Goal: Task Accomplishment & Management: Manage account settings

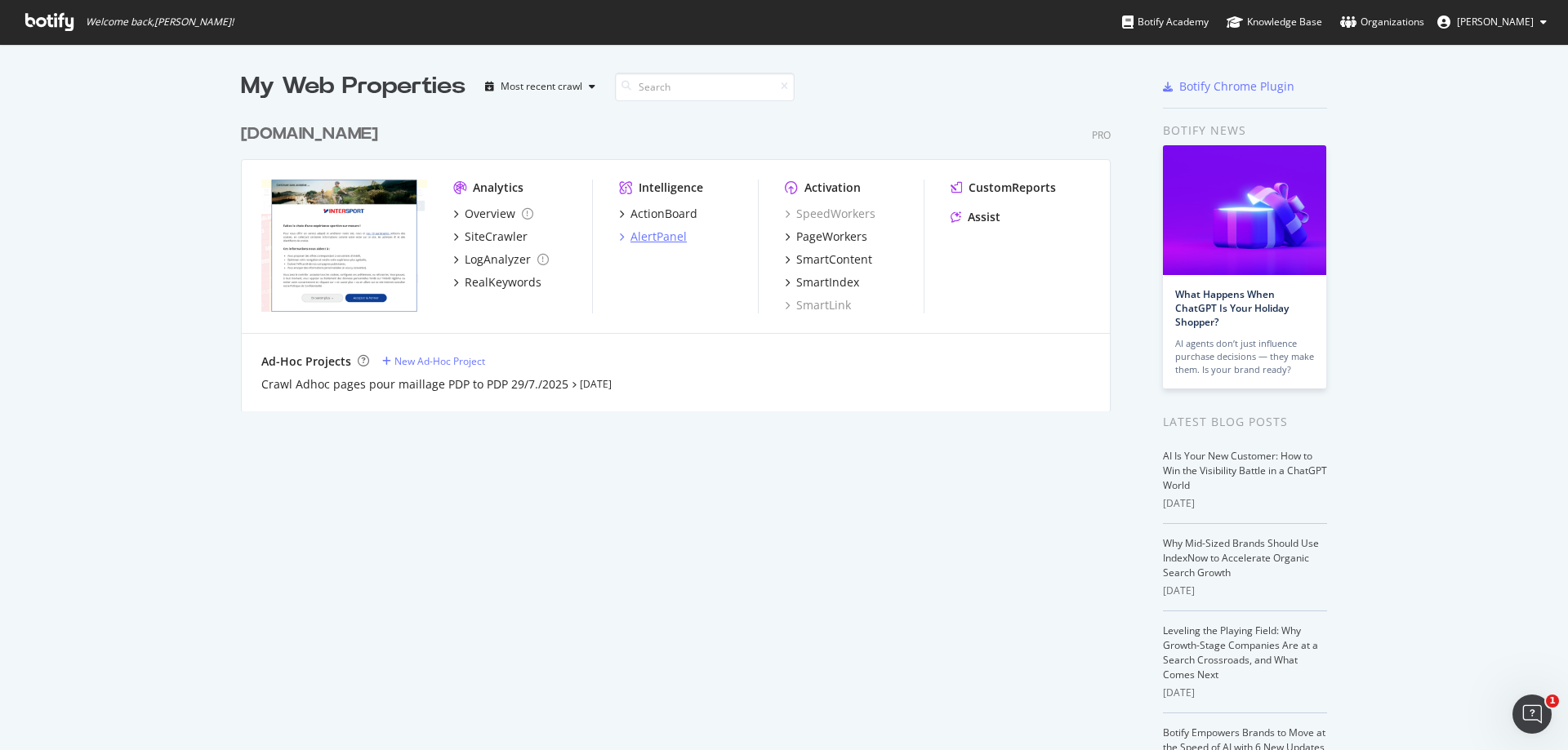
click at [664, 233] on div "AlertPanel" at bounding box center [658, 237] width 56 height 16
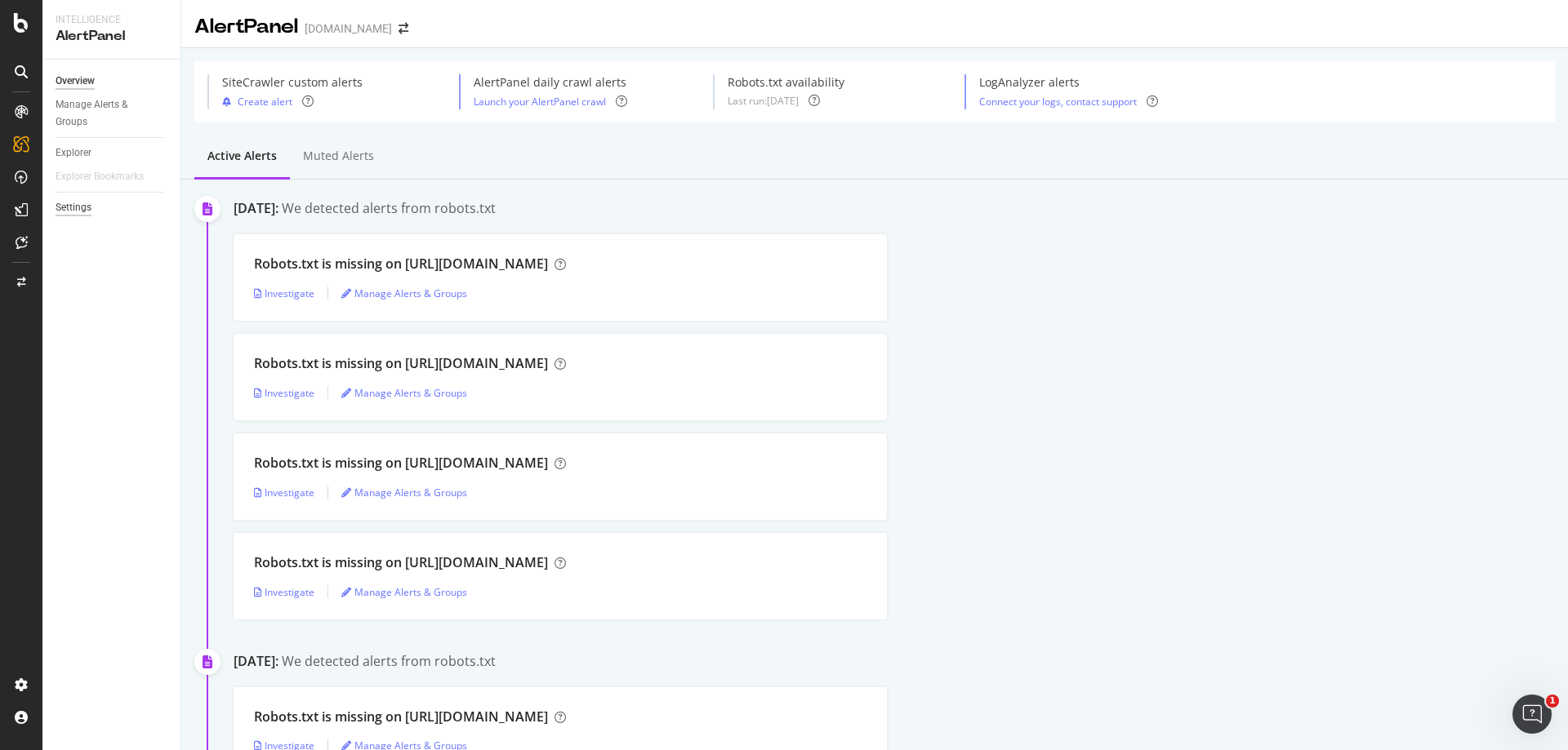
click at [61, 204] on div "Settings" at bounding box center [73, 207] width 36 height 17
select select "02"
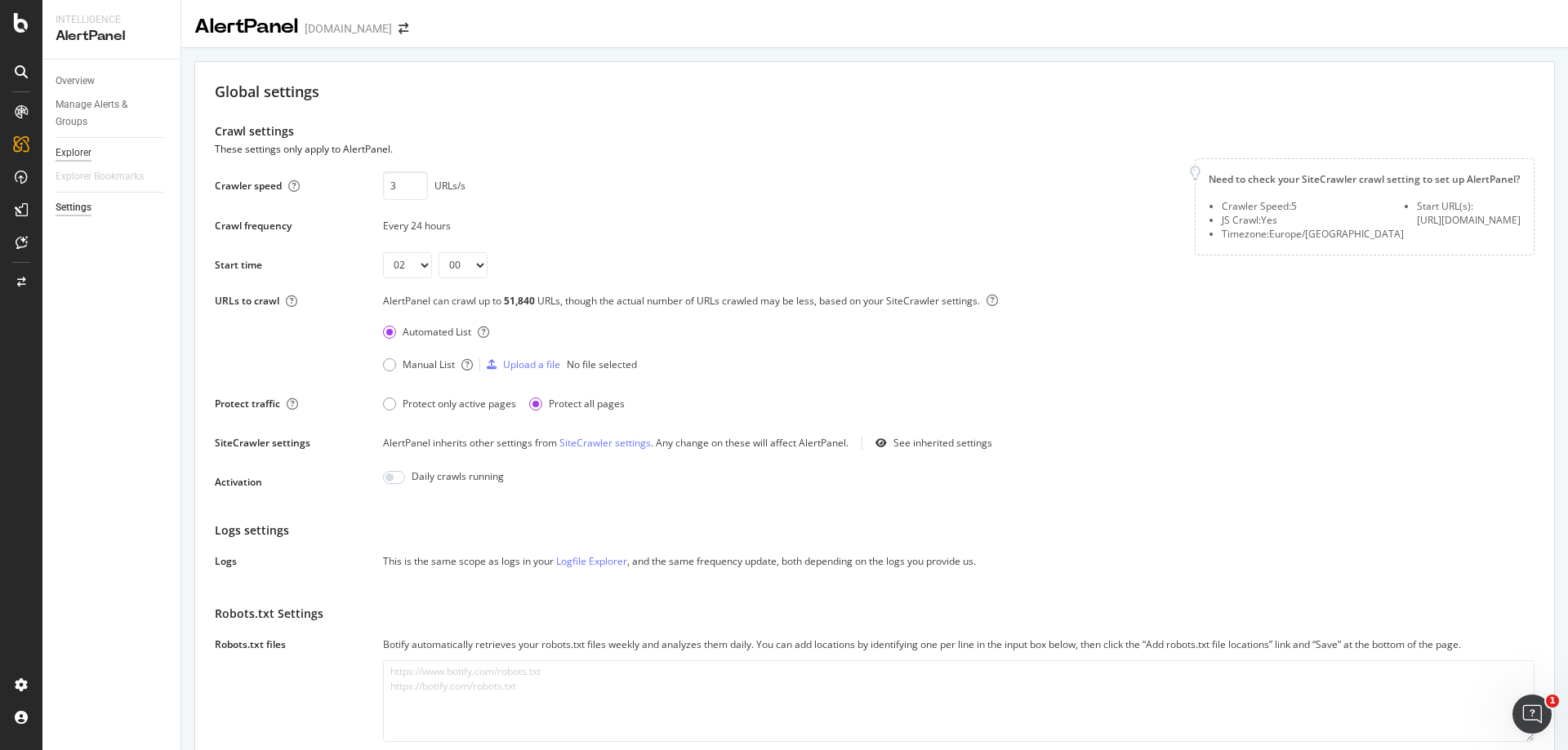
click at [78, 161] on div "Explorer" at bounding box center [73, 152] width 36 height 17
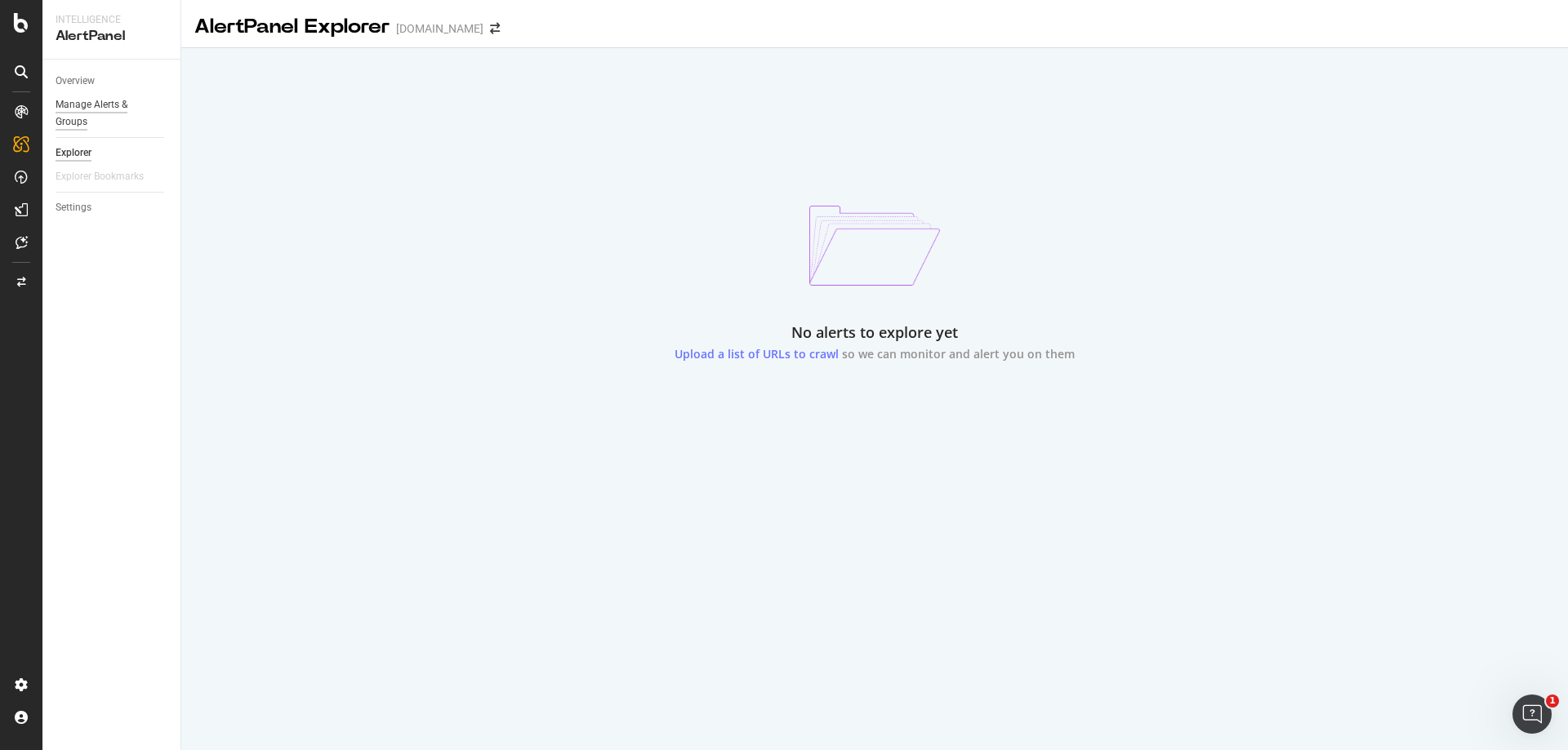
click at [79, 122] on div "Manage Alerts & Groups" at bounding box center [104, 113] width 98 height 35
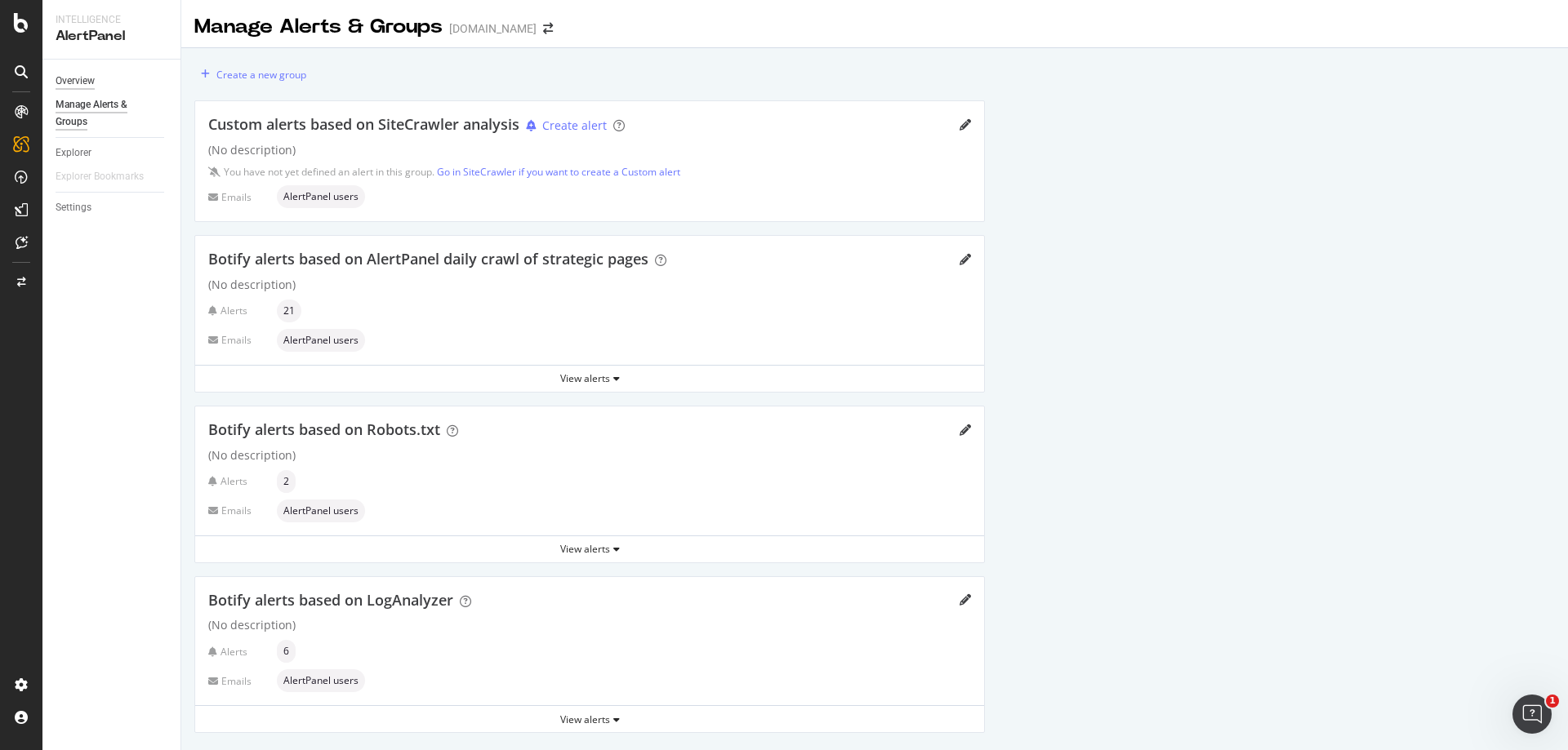
click at [74, 86] on div "Overview" at bounding box center [75, 81] width 39 height 17
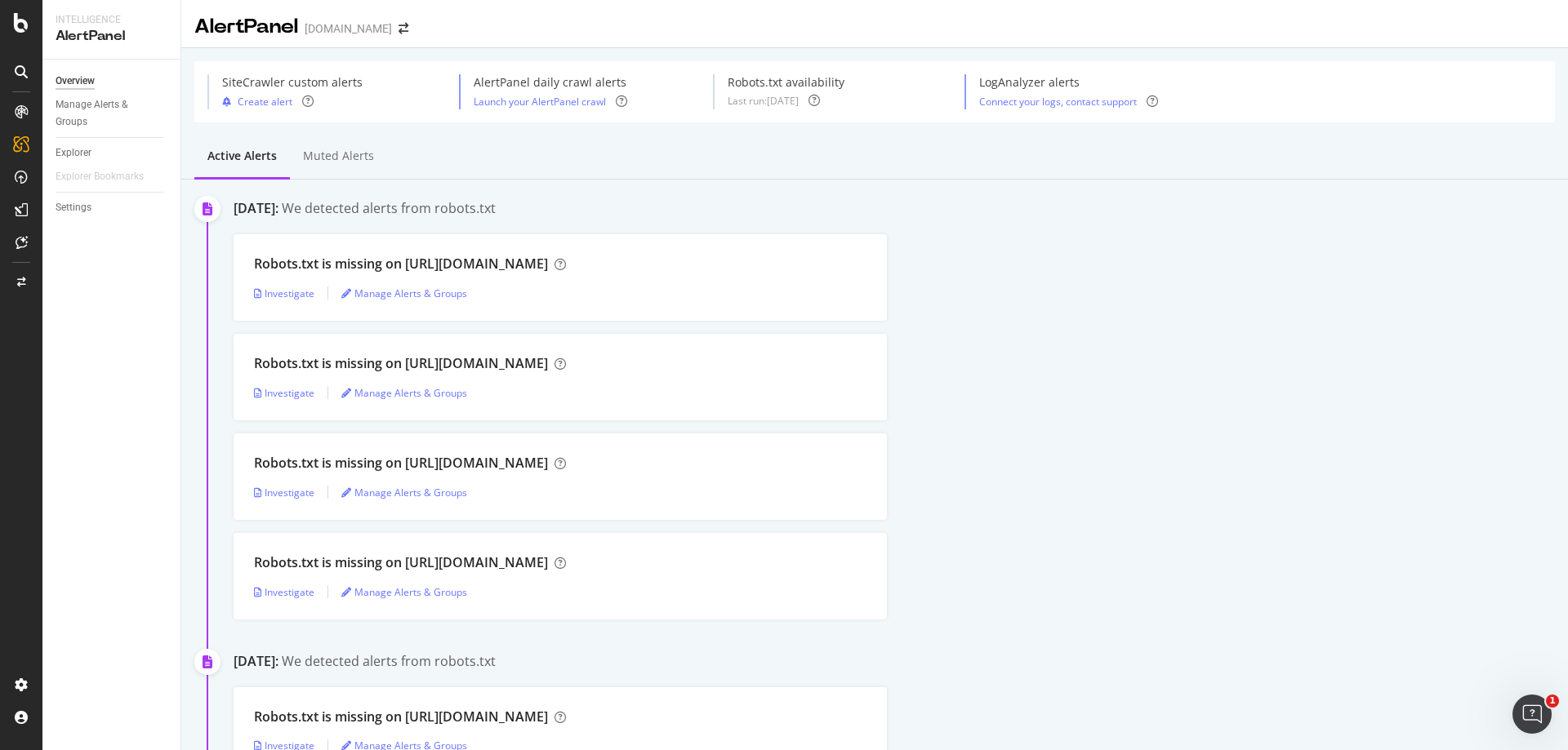
click at [957, 504] on div "Robots.txt is missing on [URL][DOMAIN_NAME] Investigate Manage Alerts & Groups" at bounding box center [901, 476] width 1335 height 86
click at [71, 204] on div "Settings" at bounding box center [73, 207] width 36 height 17
select select "02"
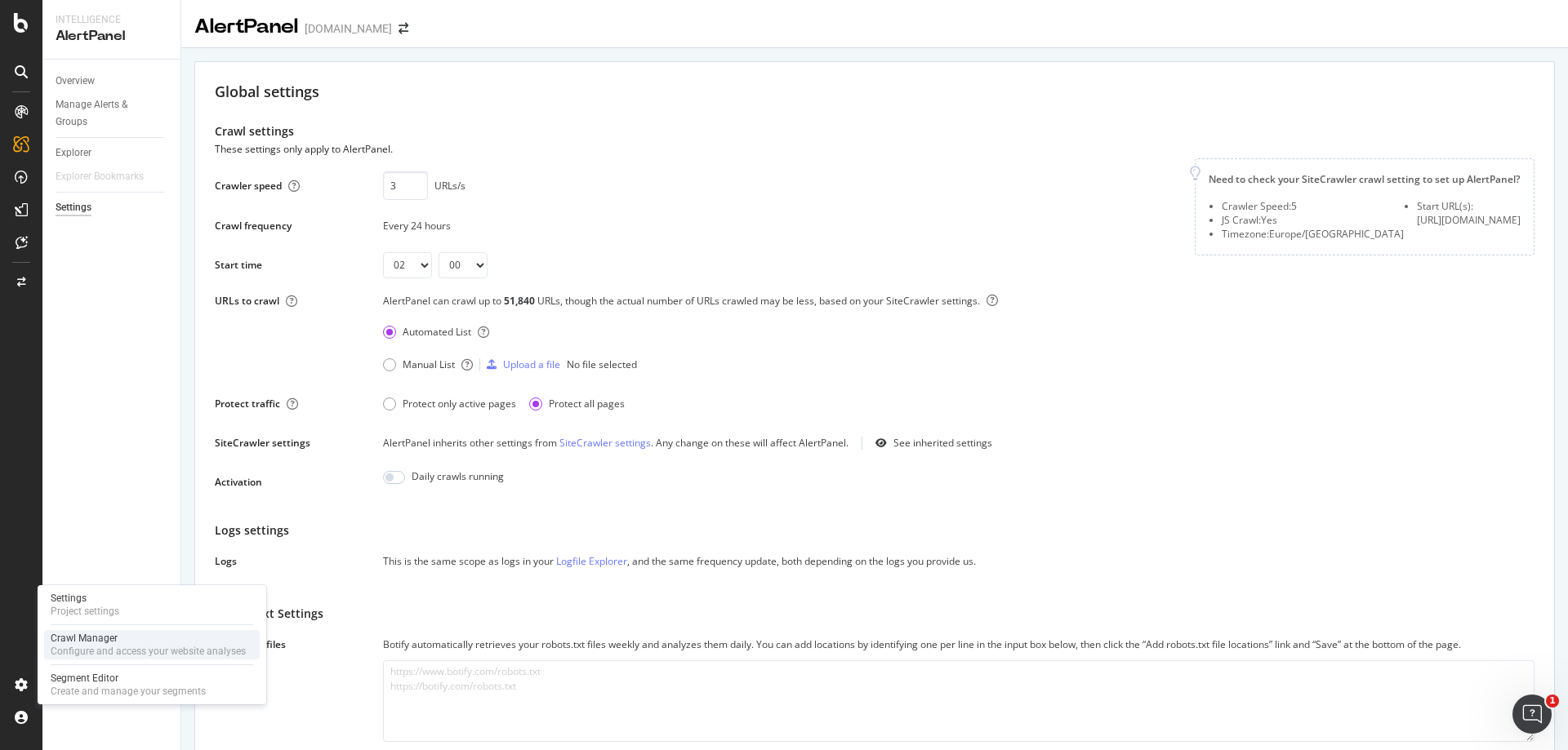
click at [88, 640] on div "Crawl Manager" at bounding box center [148, 638] width 195 height 13
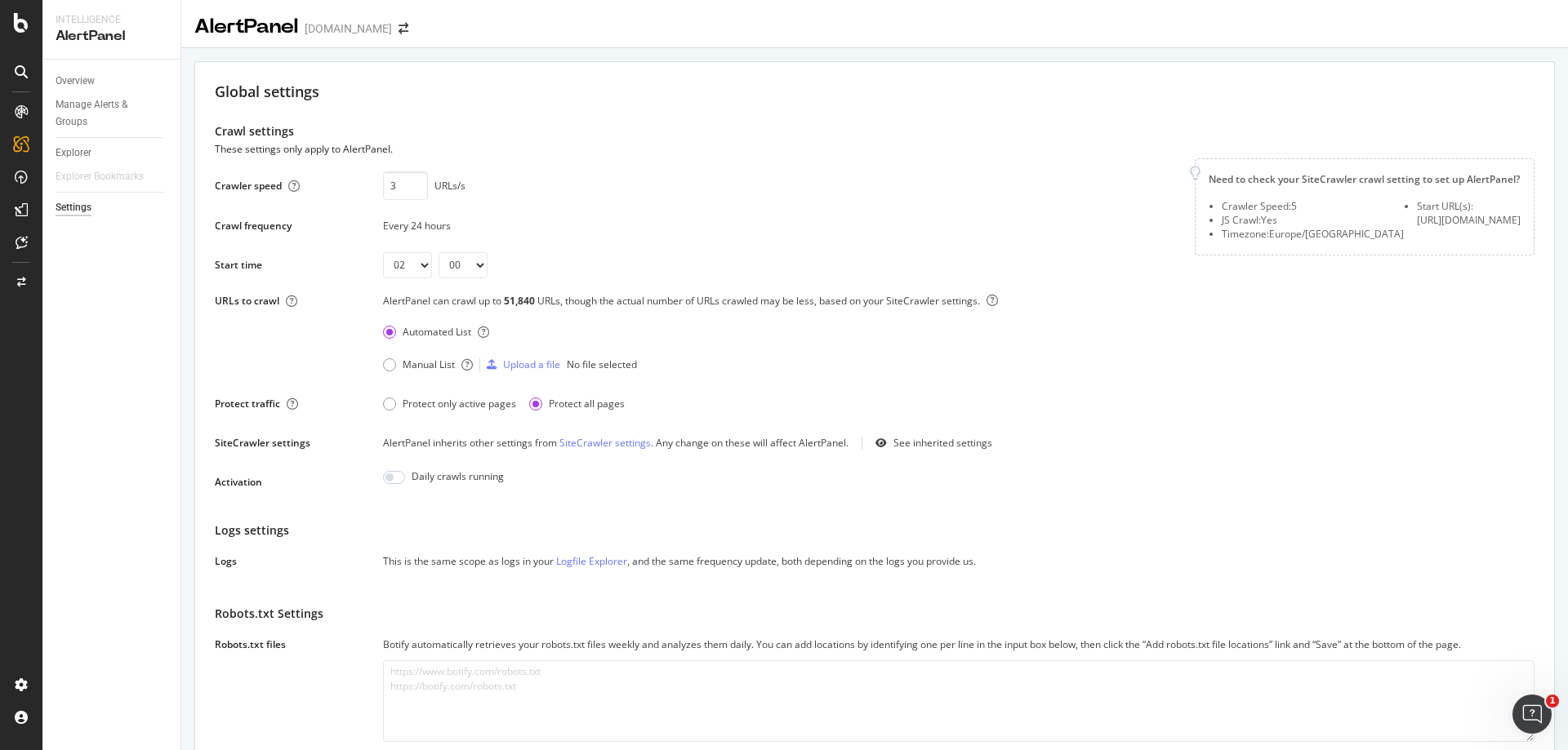
click at [732, 512] on div "Crawl settings These settings only apply to AlertPanel. Crawler speed 3 URLs/s …" at bounding box center [874, 610] width 1320 height 976
drag, startPoint x: 638, startPoint y: 119, endPoint x: 578, endPoint y: 172, distance: 80.1
click at [412, 271] on select "00 01 02 03 04 05 06 07 08 09 10 11 12 13 14 15 16 17 18 19 20 21 22 23" at bounding box center [407, 265] width 49 height 26
select select "11"
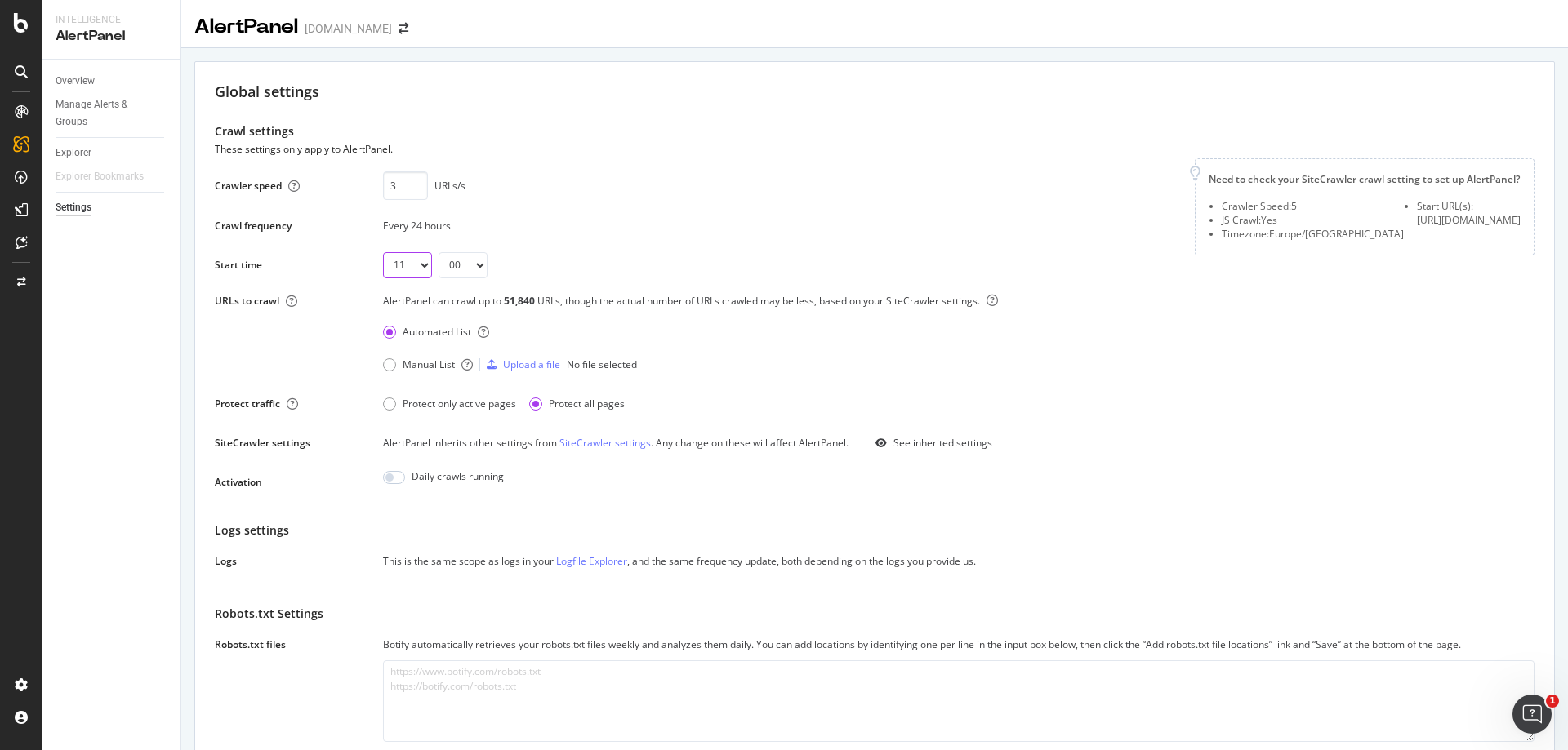
click at [383, 253] on select "00 01 02 03 04 05 06 07 08 09 10 11 12 13 14 15 16 17 18 19 20 21 22 23" at bounding box center [407, 265] width 49 height 26
